Goal: Transaction & Acquisition: Purchase product/service

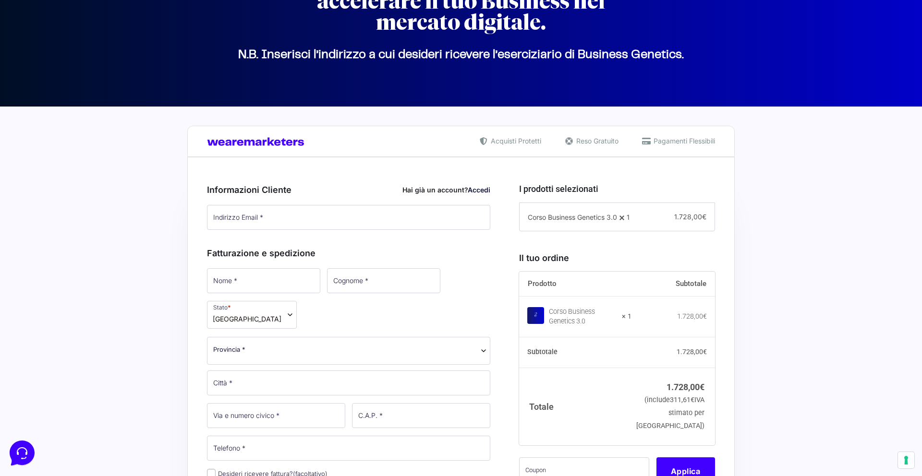
scroll to position [118, 0]
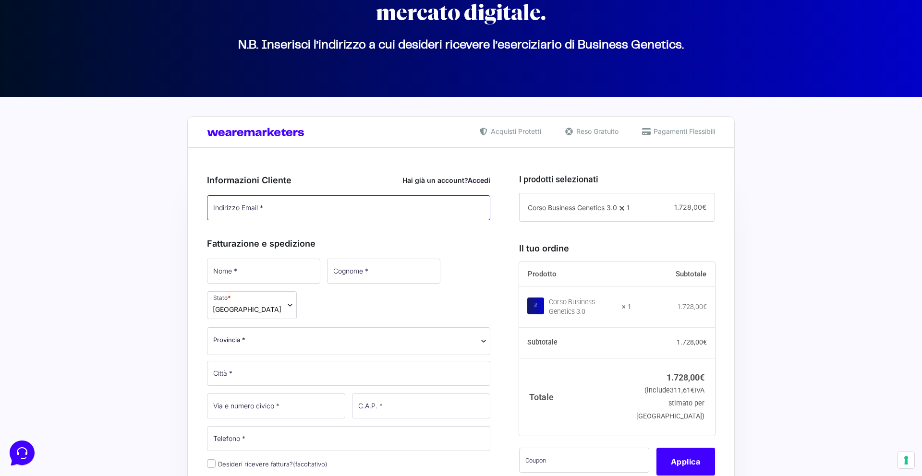
click at [374, 213] on input "Indirizzo Email *" at bounding box center [348, 207] width 283 height 25
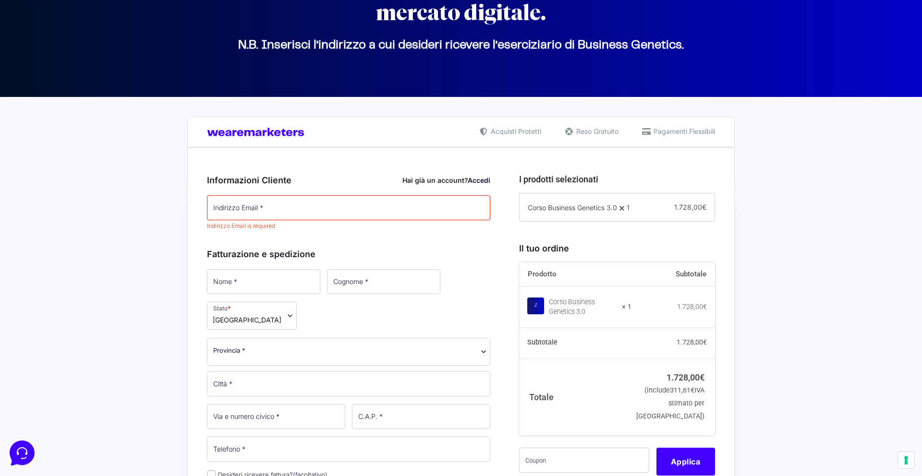
click at [472, 179] on link "Accedi" at bounding box center [479, 180] width 23 height 8
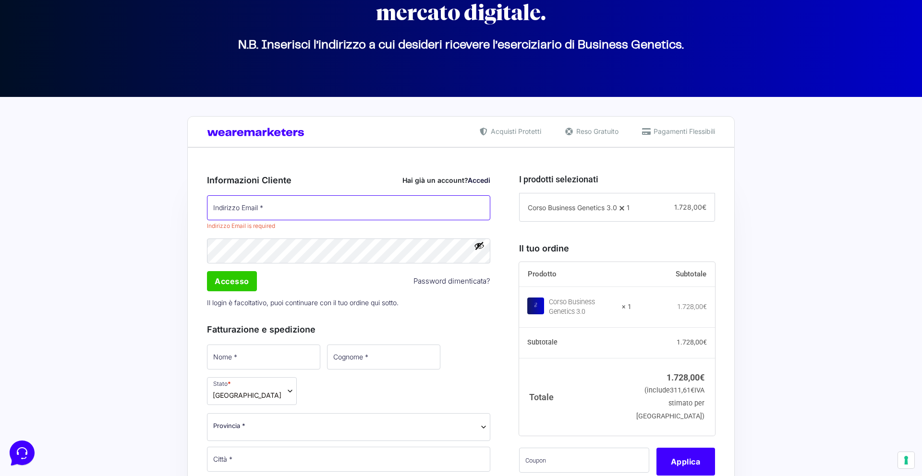
click at [418, 209] on input "Indirizzo Email *" at bounding box center [348, 207] width 283 height 25
type input "[EMAIL_ADDRESS][DOMAIN_NAME]"
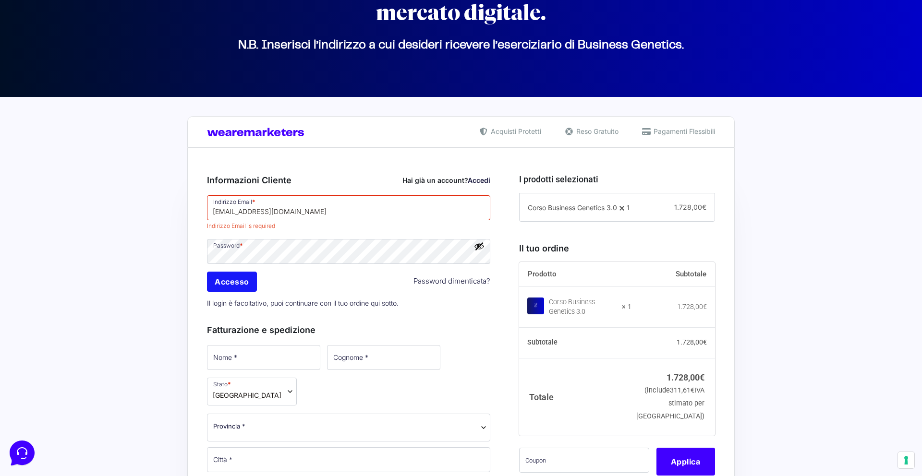
click at [244, 283] on div "Password * Accesso Password dimenticata? Il login è facoltativo, puoi continuar…" at bounding box center [349, 275] width 290 height 75
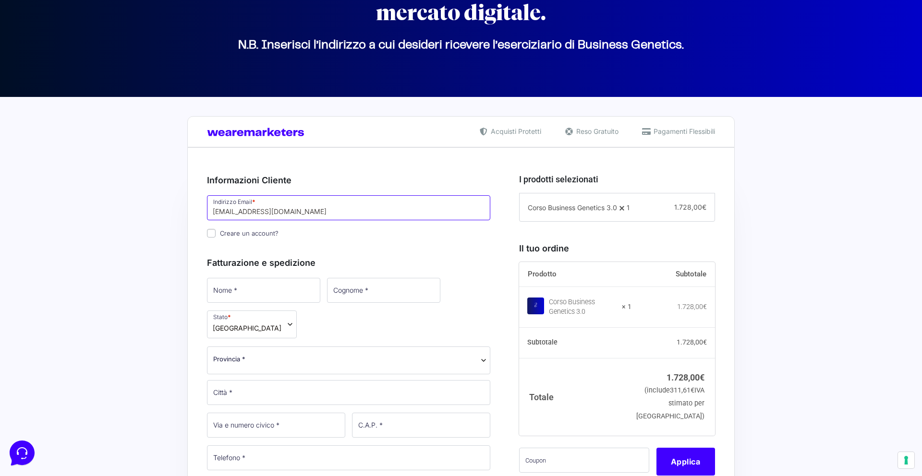
click at [295, 213] on input "[EMAIL_ADDRESS][DOMAIN_NAME]" at bounding box center [348, 207] width 283 height 25
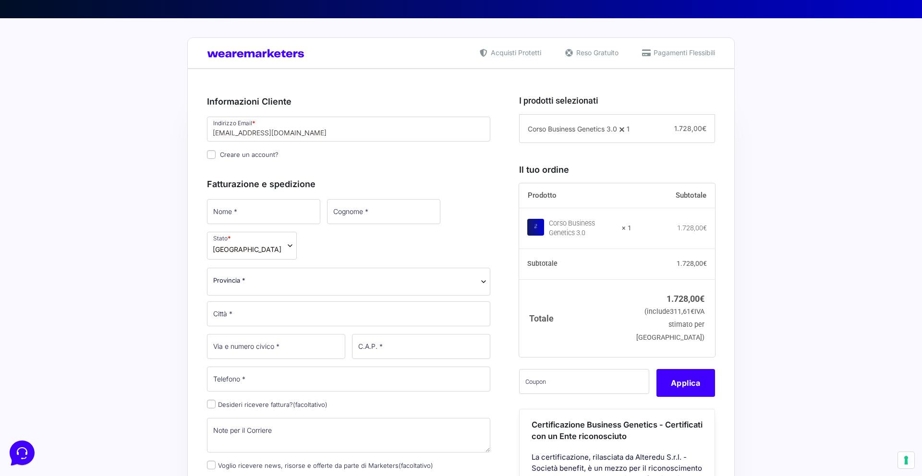
scroll to position [220, 0]
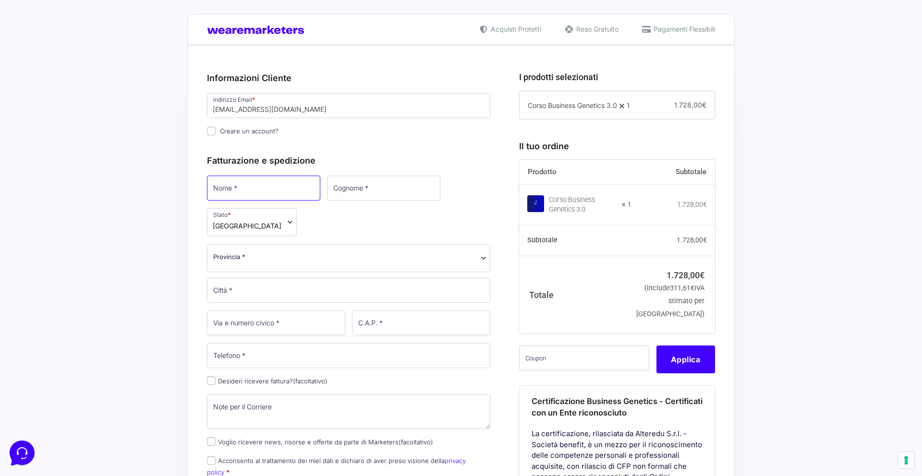
click at [266, 193] on input "Nome *" at bounding box center [263, 188] width 113 height 25
type input "Ellis"
type input "De Bona"
select select "MO"
type input "Modena"
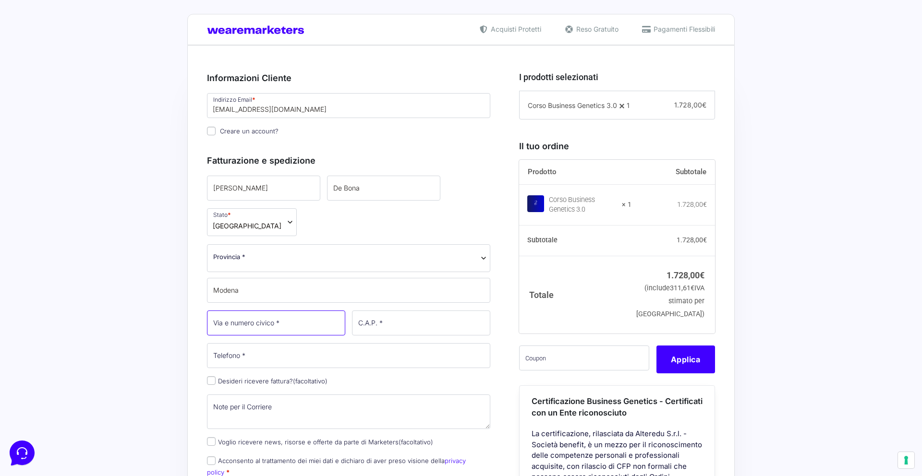
type input "102"
type input "41122"
type input "[PHONE_NUMBER]"
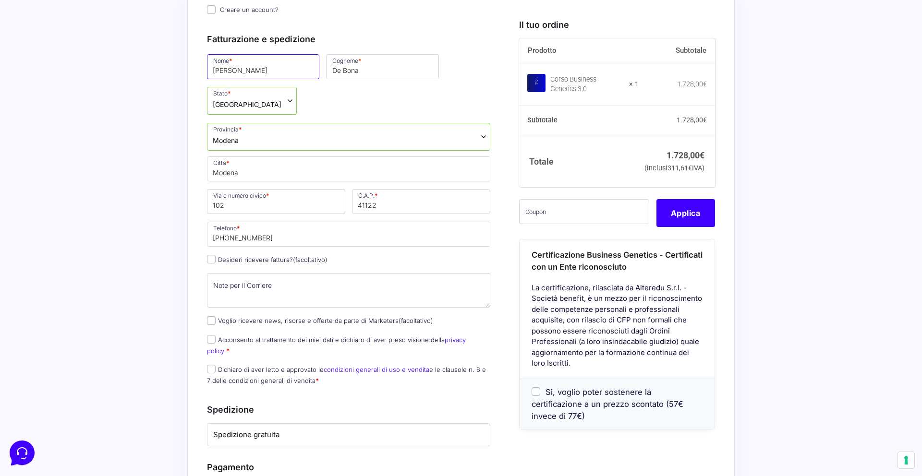
scroll to position [340, 0]
click at [280, 257] on label "Desideri ricevere fattura? (facoltativo)" at bounding box center [267, 261] width 121 height 8
click at [216, 256] on input "Desideri ricevere fattura? (facoltativo)" at bounding box center [211, 260] width 9 height 9
checkbox input "true"
select select "IT"
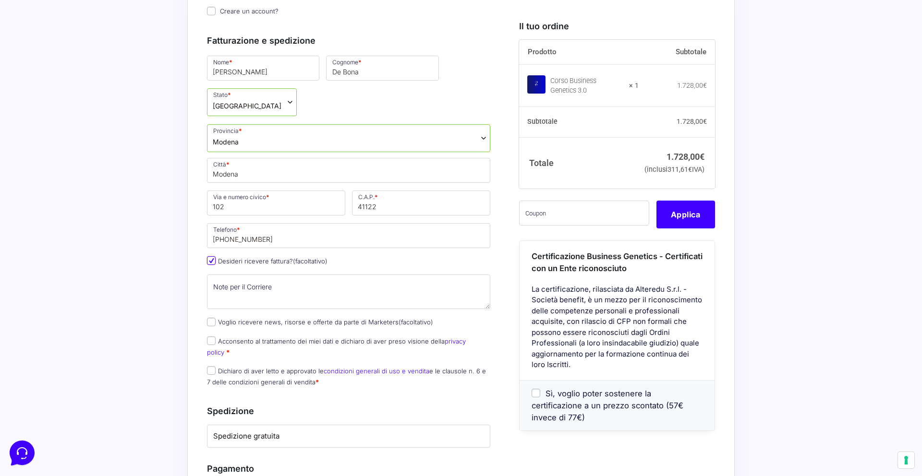
type input "0000000"
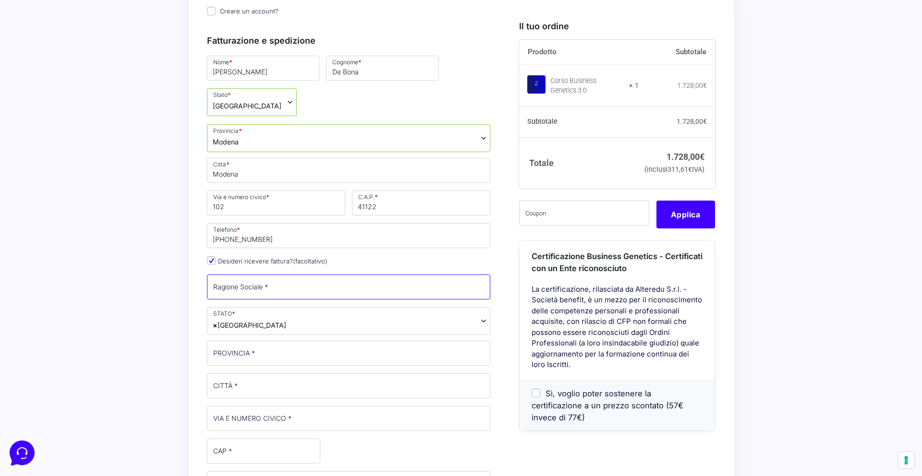
click at [279, 275] on input "Ragione Sociale *" at bounding box center [348, 287] width 283 height 25
type input "The Spiritual Company Srl"
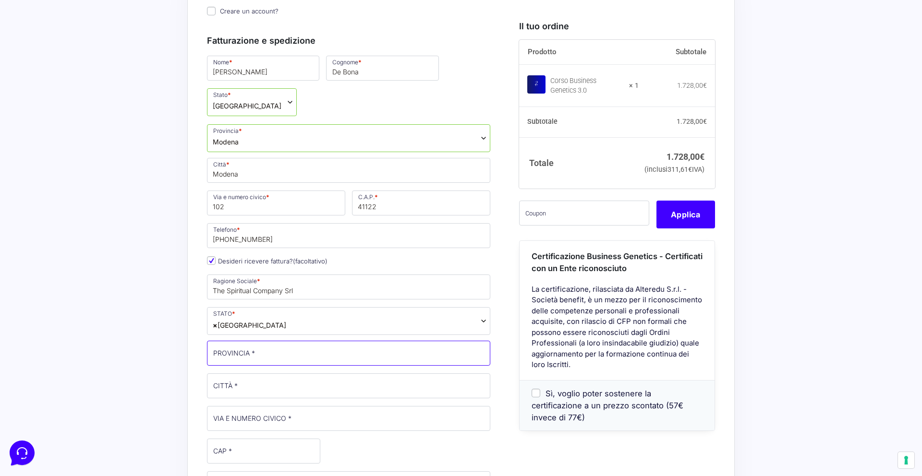
click at [294, 341] on input "PROVINCIA *" at bounding box center [348, 353] width 283 height 25
type input "[GEOGRAPHIC_DATA]"
click at [304, 374] on input "CITTÀ *" at bounding box center [348, 386] width 283 height 25
type input "[GEOGRAPHIC_DATA]"
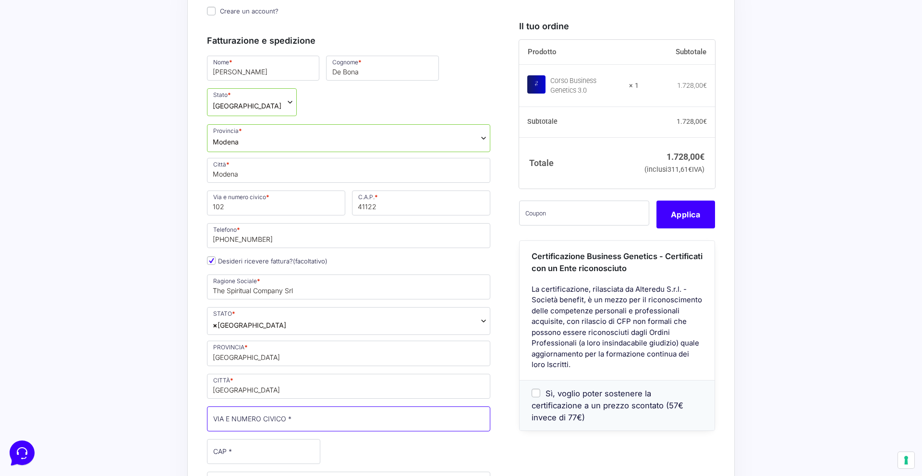
type input "[STREET_ADDRESS]"
type input "20123"
type input "[PHONE_NUMBER]"
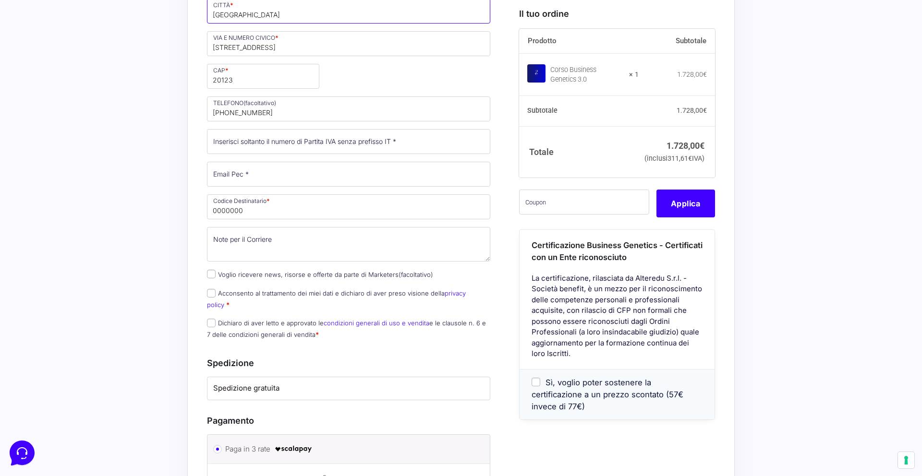
scroll to position [732, 0]
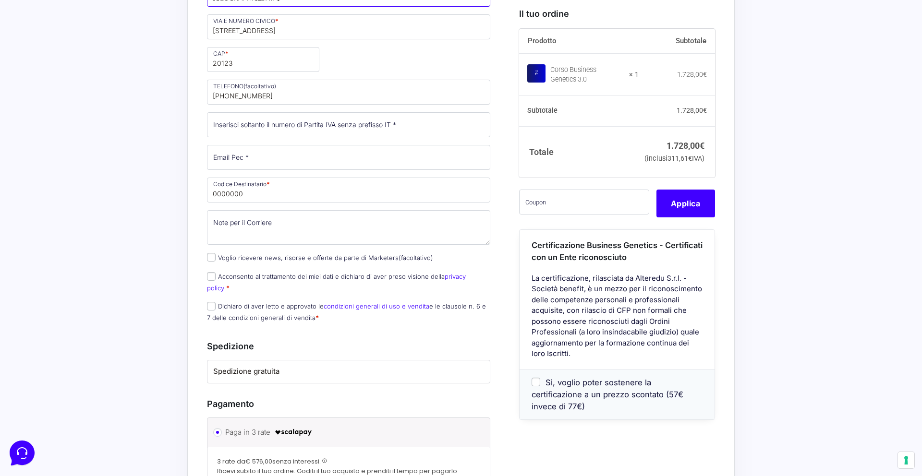
type input "[GEOGRAPHIC_DATA]"
click at [295, 112] on input "Partita Iva *" at bounding box center [348, 124] width 283 height 25
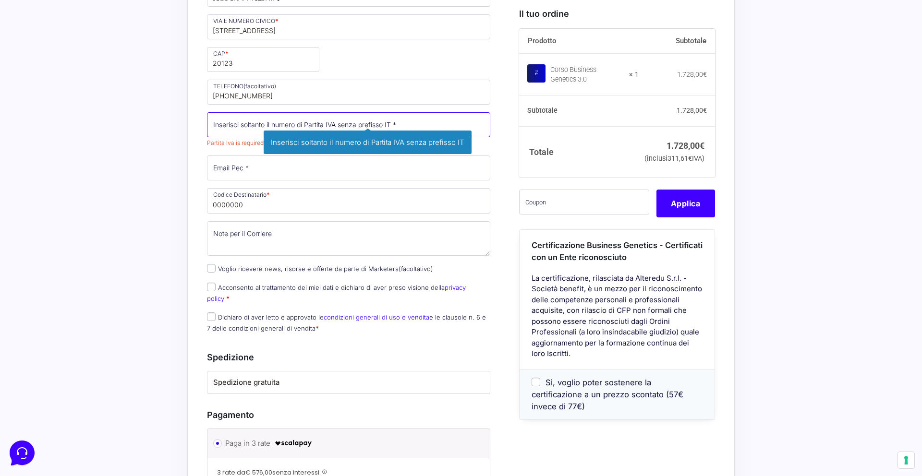
paste input "13454090963"
type input "13454090963"
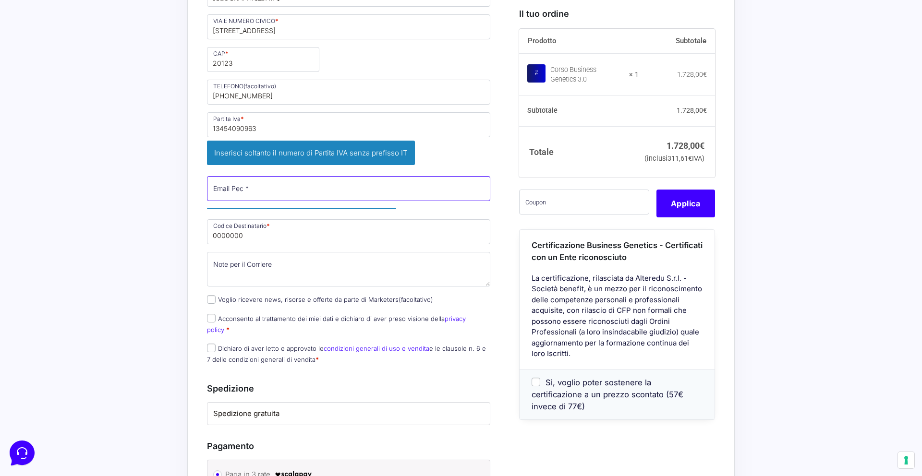
click at [251, 131] on div "Nome * Ellis Cognome * De Bona Stato * Seleziona un paese / una regione… Afghan…" at bounding box center [349, 17] width 290 height 710
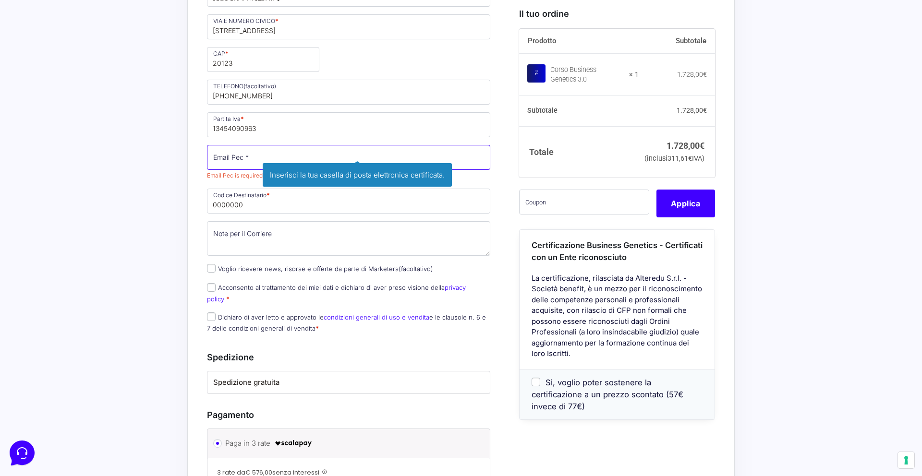
paste input "[EMAIL_ADDRESS][DOMAIN_NAME]"
type input "[EMAIL_ADDRESS][DOMAIN_NAME]"
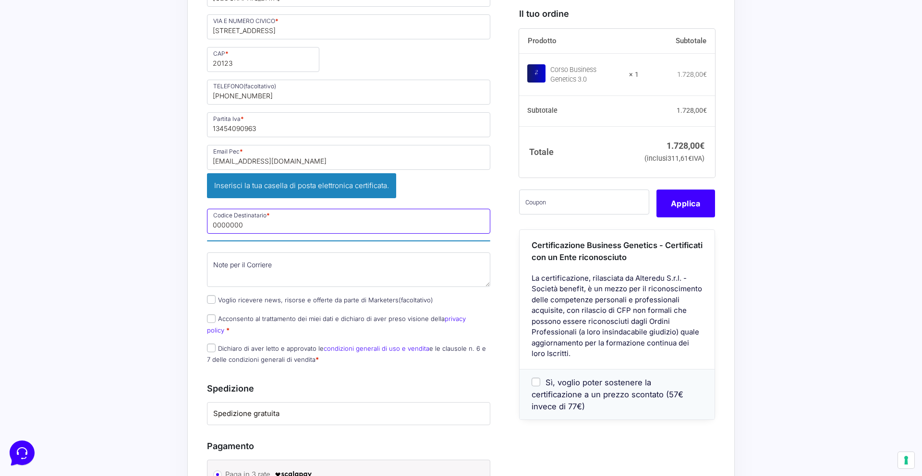
click at [241, 209] on input "0000000" at bounding box center [348, 221] width 283 height 25
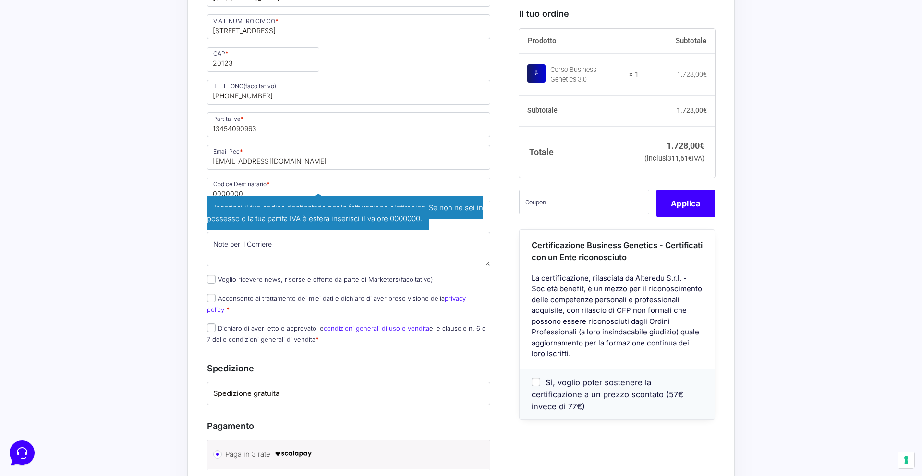
click at [175, 175] on div "Acquisti Protetti Reso Gratuito Pagamenti Flessibili Riepilogo Ordine 1.728,00 …" at bounding box center [461, 124] width 922 height 1284
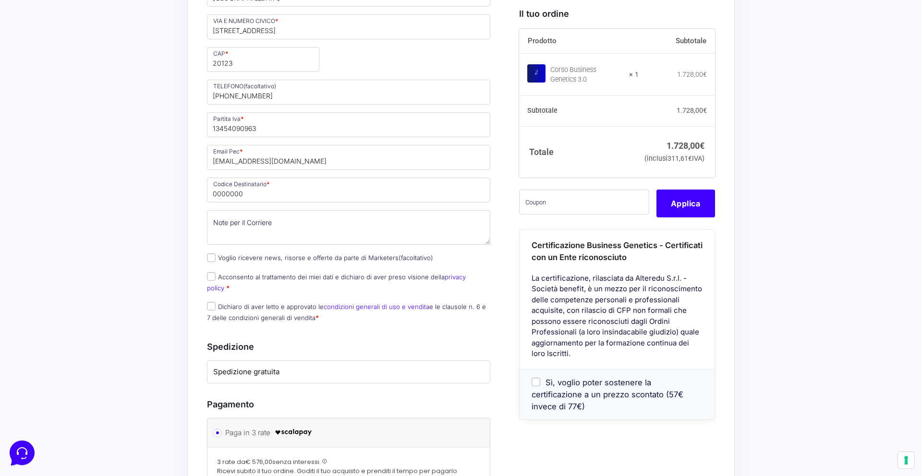
click at [236, 273] on label "Acconsento al trattamento dei miei dati e dichiaro di aver preso visione della …" at bounding box center [336, 282] width 259 height 19
click at [216, 272] on input "Acconsento al trattamento dei miei dati e dichiaro di aver preso visione della …" at bounding box center [211, 276] width 9 height 9
checkbox input "true"
click at [235, 303] on label "Dichiaro di aver letto e approvato le condizioni generali di uso e vendita e le…" at bounding box center [346, 312] width 279 height 19
click at [216, 302] on input "Dichiaro di aver letto e approvato le condizioni generali di uso e vendita e le…" at bounding box center [211, 306] width 9 height 9
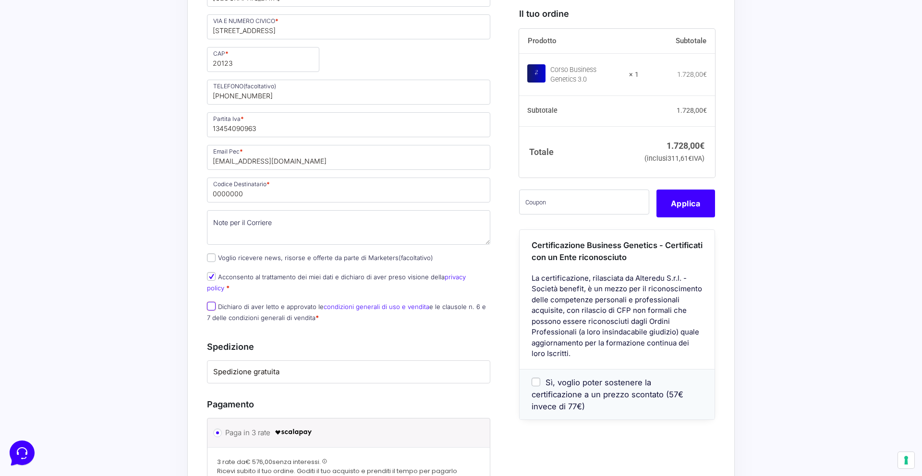
checkbox input "true"
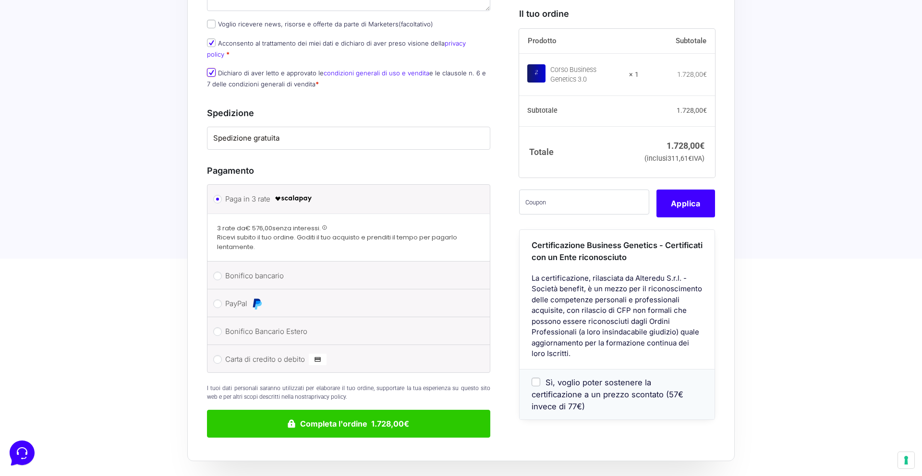
scroll to position [998, 0]
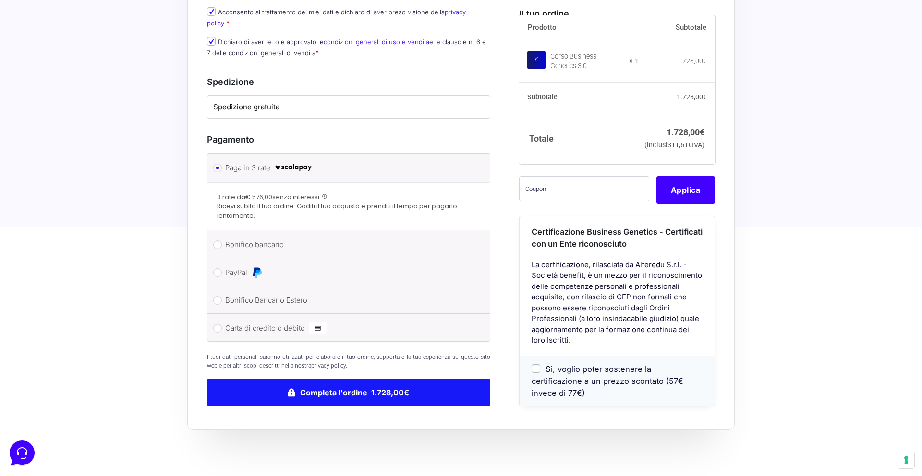
click at [324, 379] on button "Completa l'ordine 1.728,00€" at bounding box center [348, 393] width 283 height 28
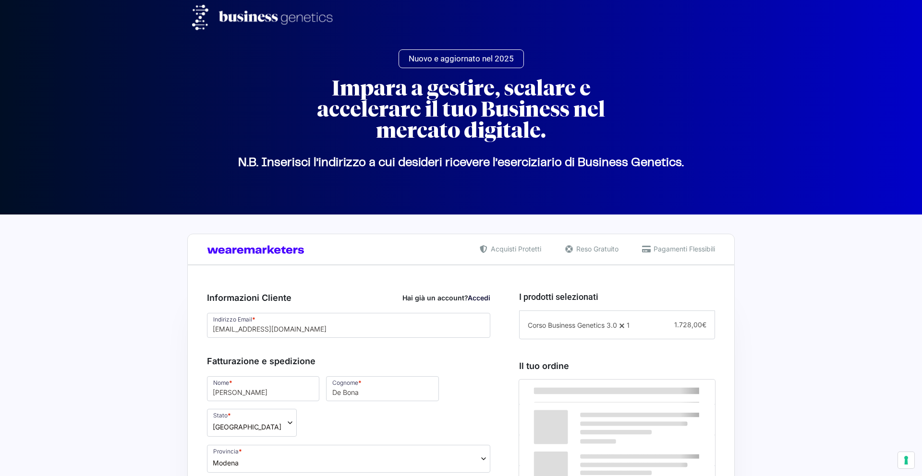
select select "MO"
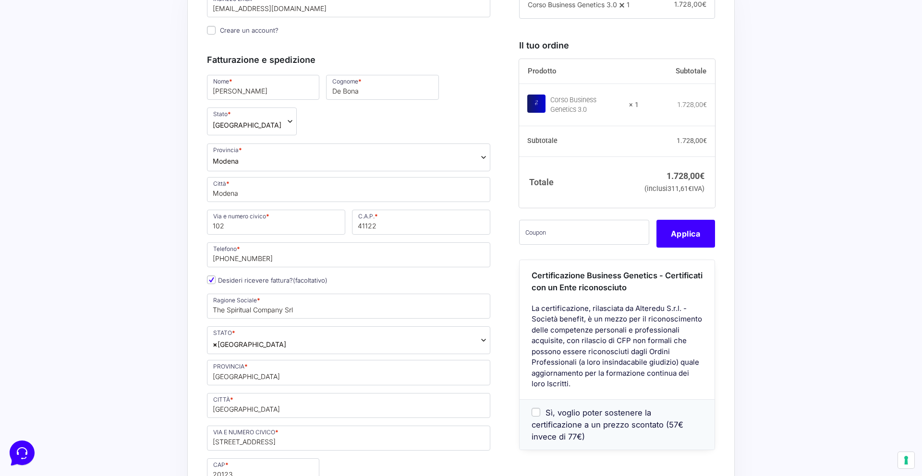
scroll to position [311, 0]
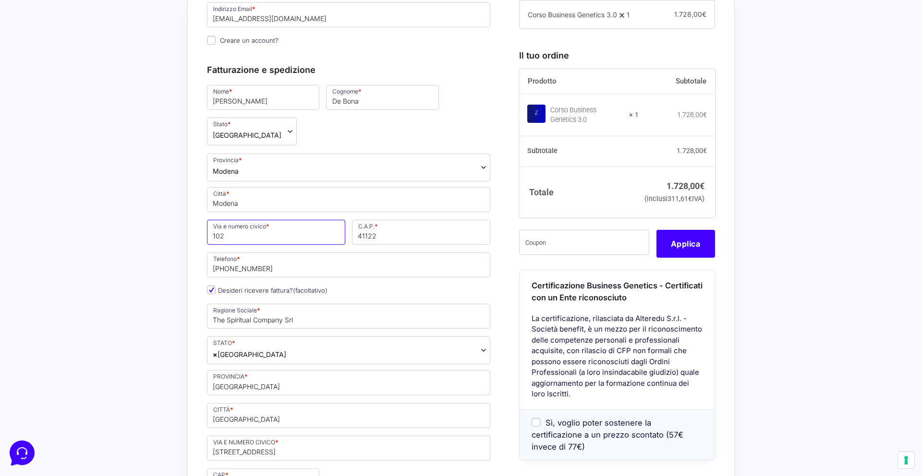
click at [212, 220] on input "102" at bounding box center [276, 232] width 138 height 25
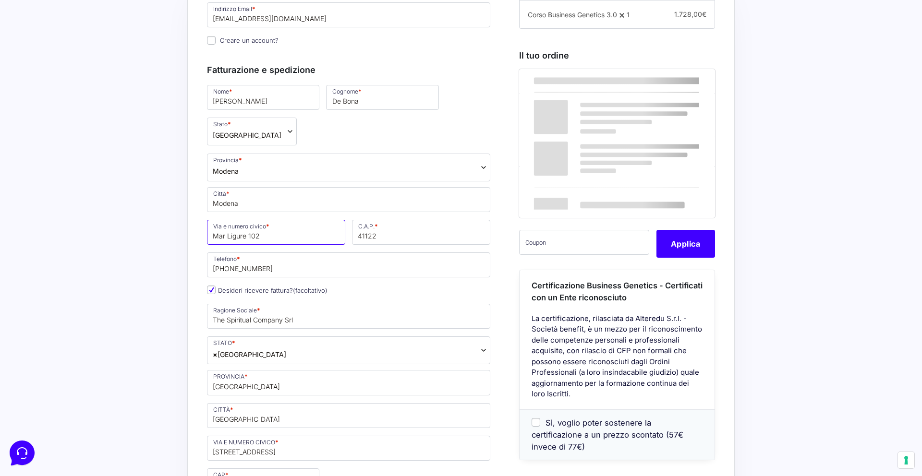
type input "Mar Ligure 102"
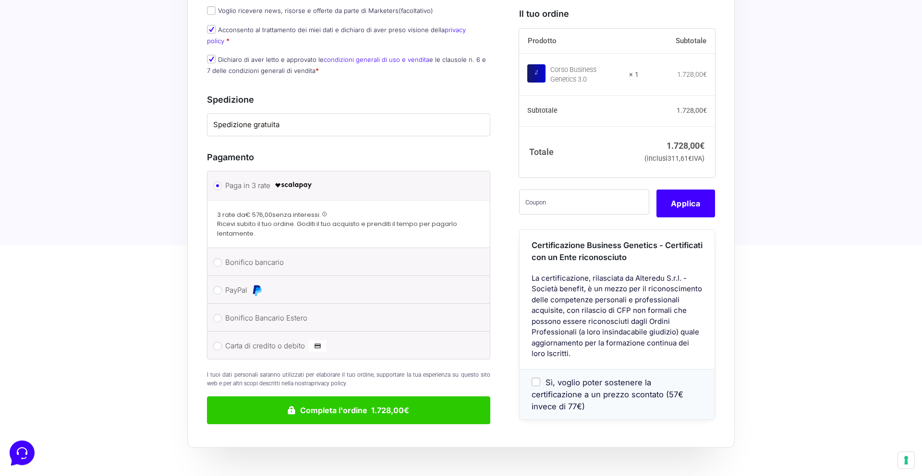
scroll to position [998, 0]
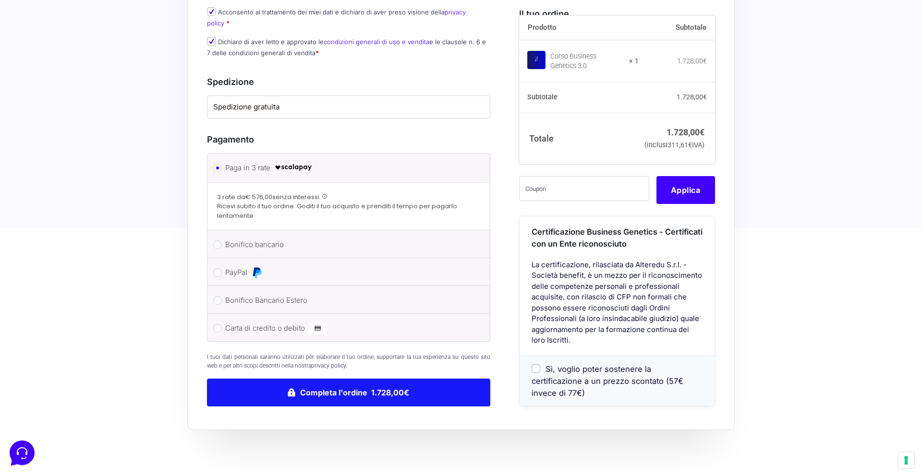
click at [358, 379] on button "Completa l'ordine 1.728,00€" at bounding box center [348, 393] width 283 height 28
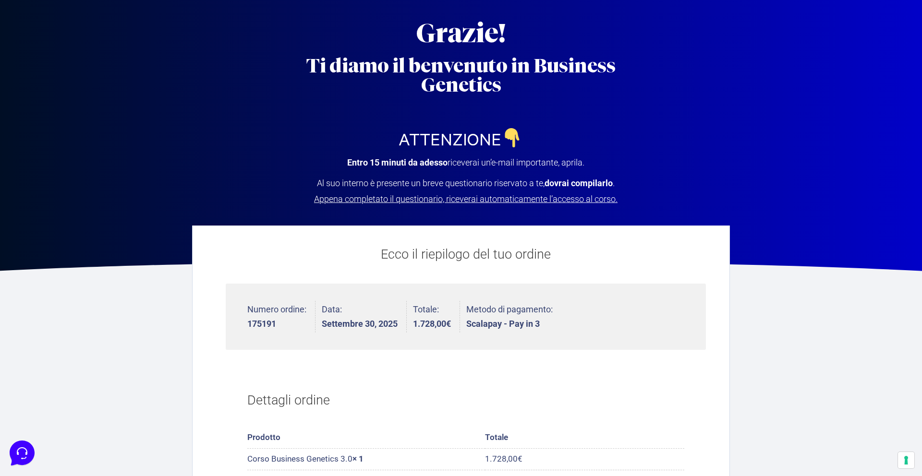
scroll to position [36, 0]
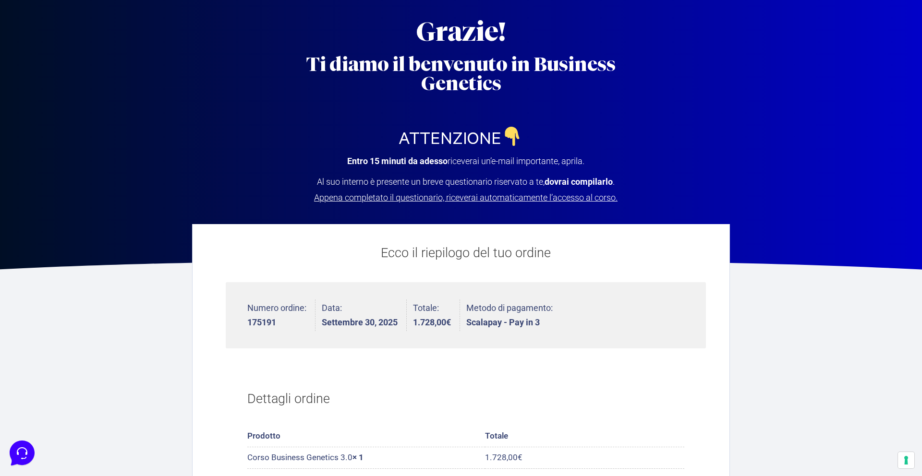
click at [506, 195] on span "Appena completato il questionario, riceverai automaticamente l’accesso al corso." at bounding box center [466, 198] width 304 height 10
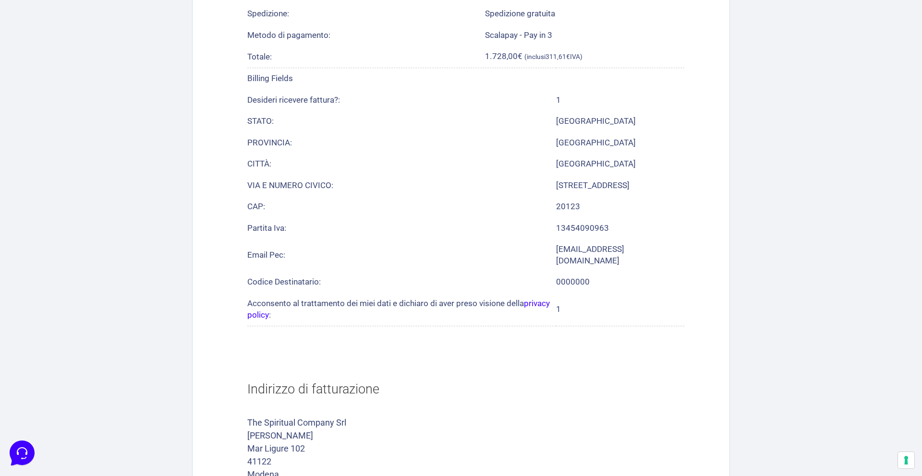
scroll to position [0, 0]
